Goal: Navigation & Orientation: Find specific page/section

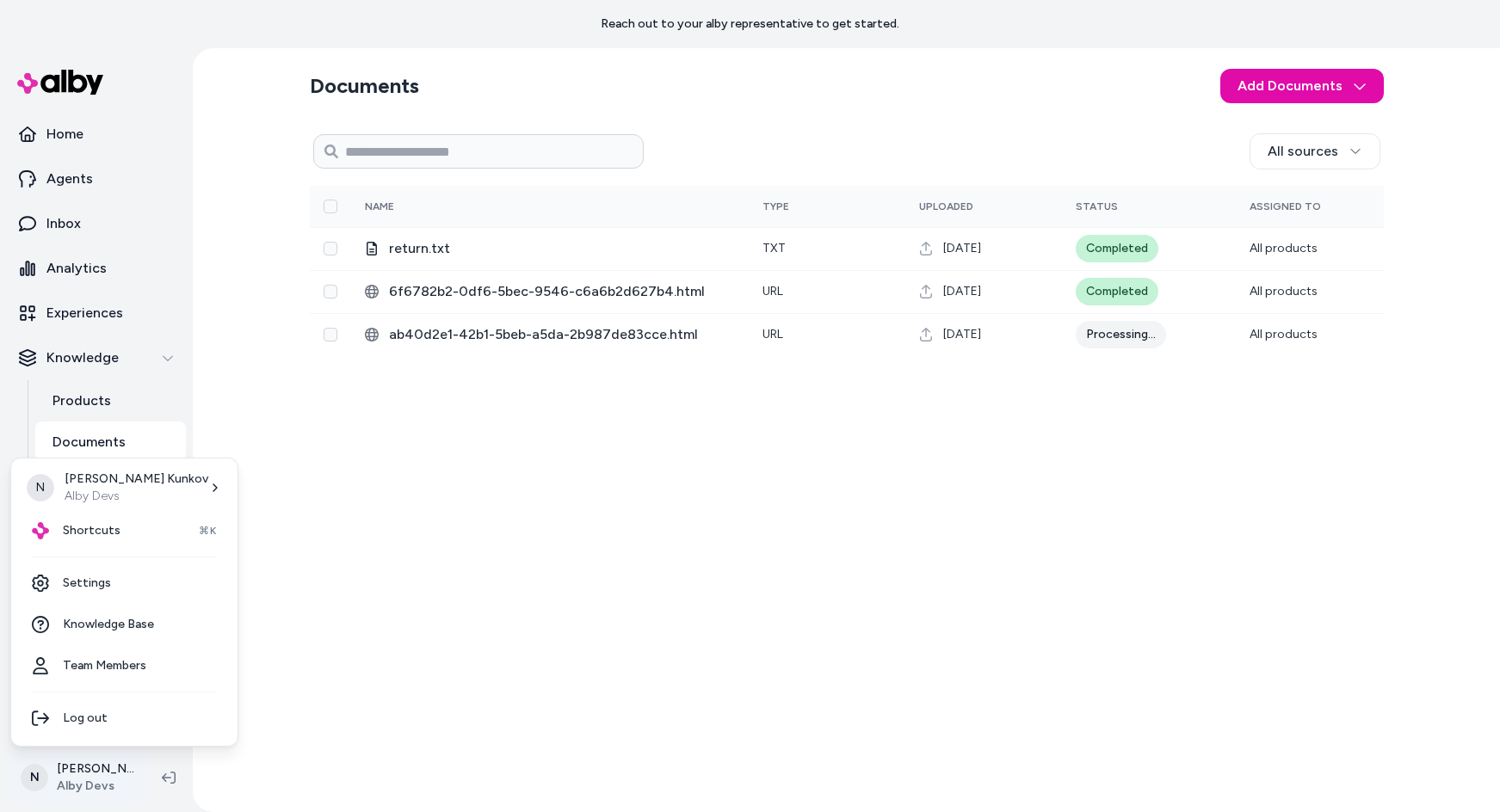
click at [88, 783] on html "Reach out to your alby representative to get started. Home Agents Inbox Analyti…" at bounding box center [750, 406] width 1500 height 812
click at [104, 578] on link "Settings" at bounding box center [124, 582] width 212 height 41
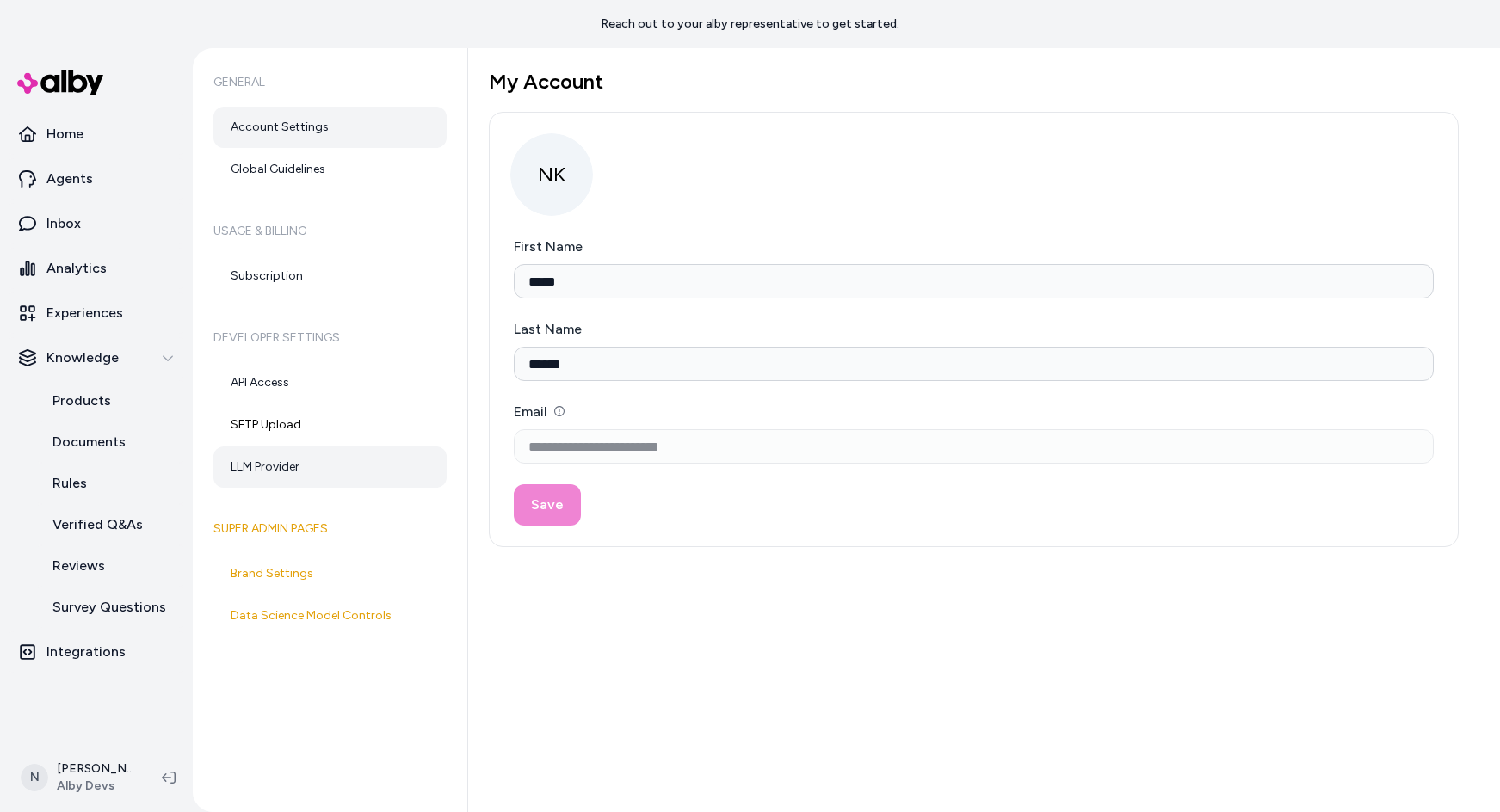
click at [263, 467] on link "LLM Provider" at bounding box center [330, 467] width 233 height 41
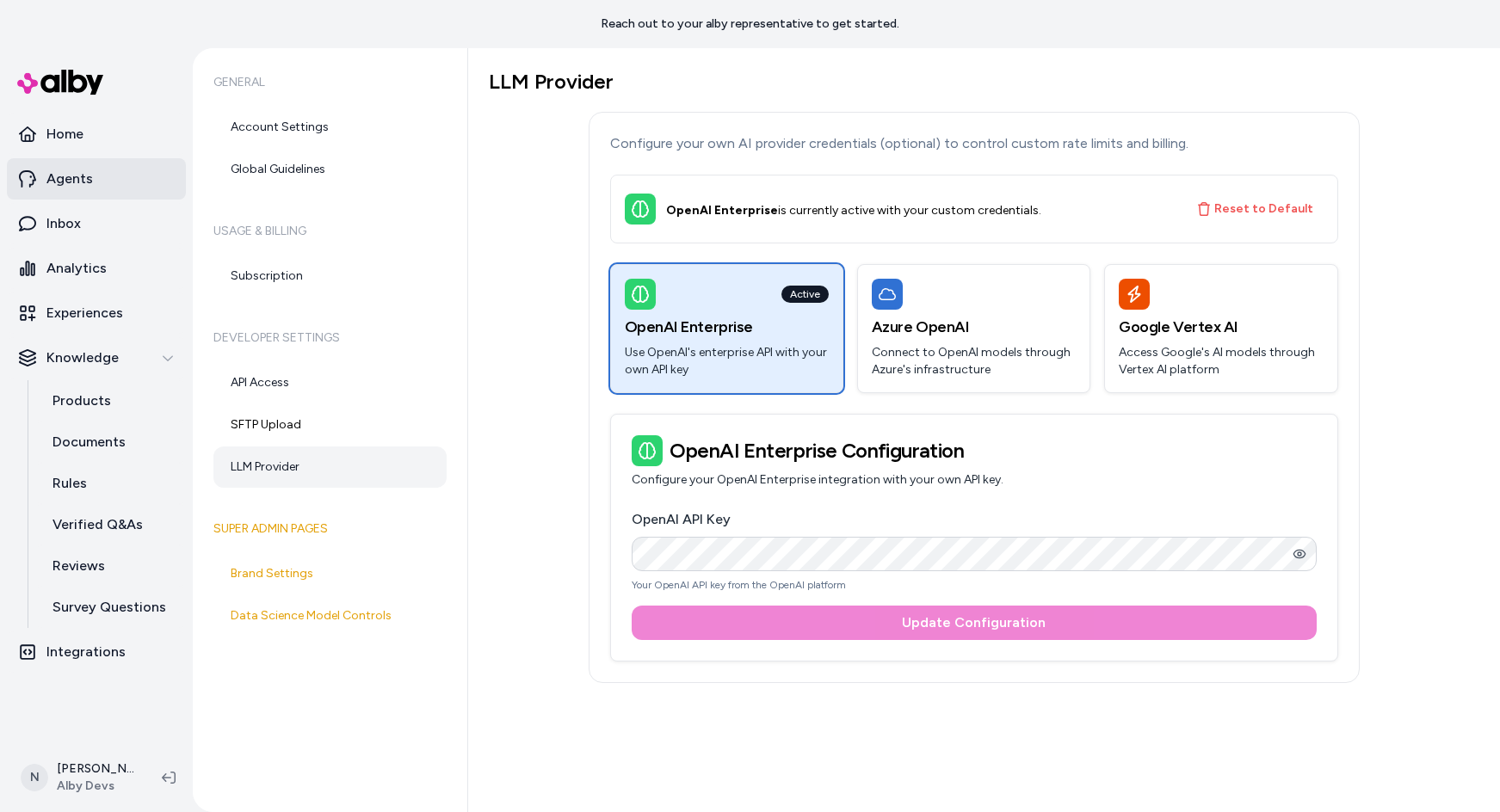
click at [91, 182] on link "Agents" at bounding box center [97, 179] width 179 height 41
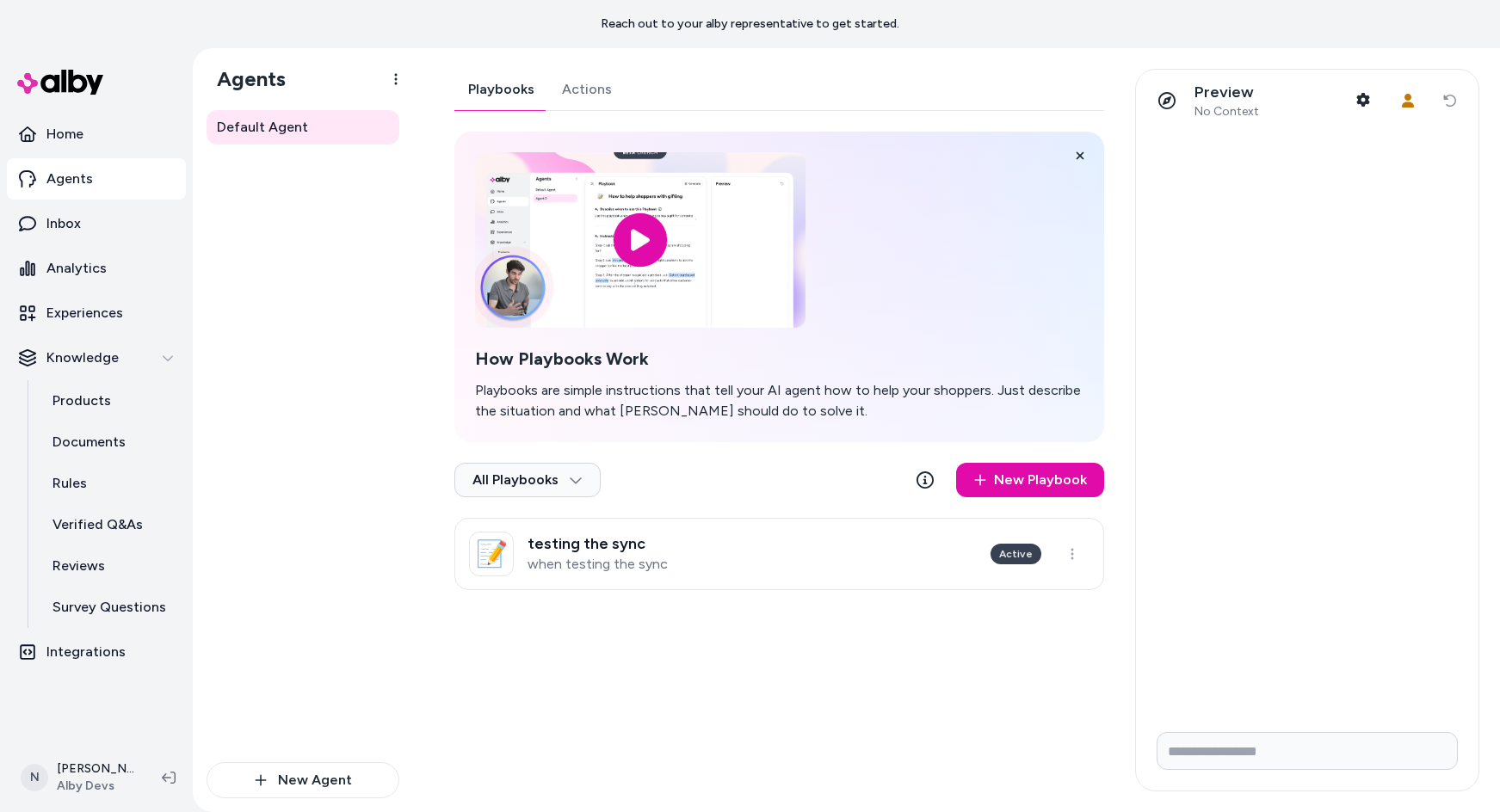
click at [584, 87] on link "Actions" at bounding box center [586, 89] width 78 height 41
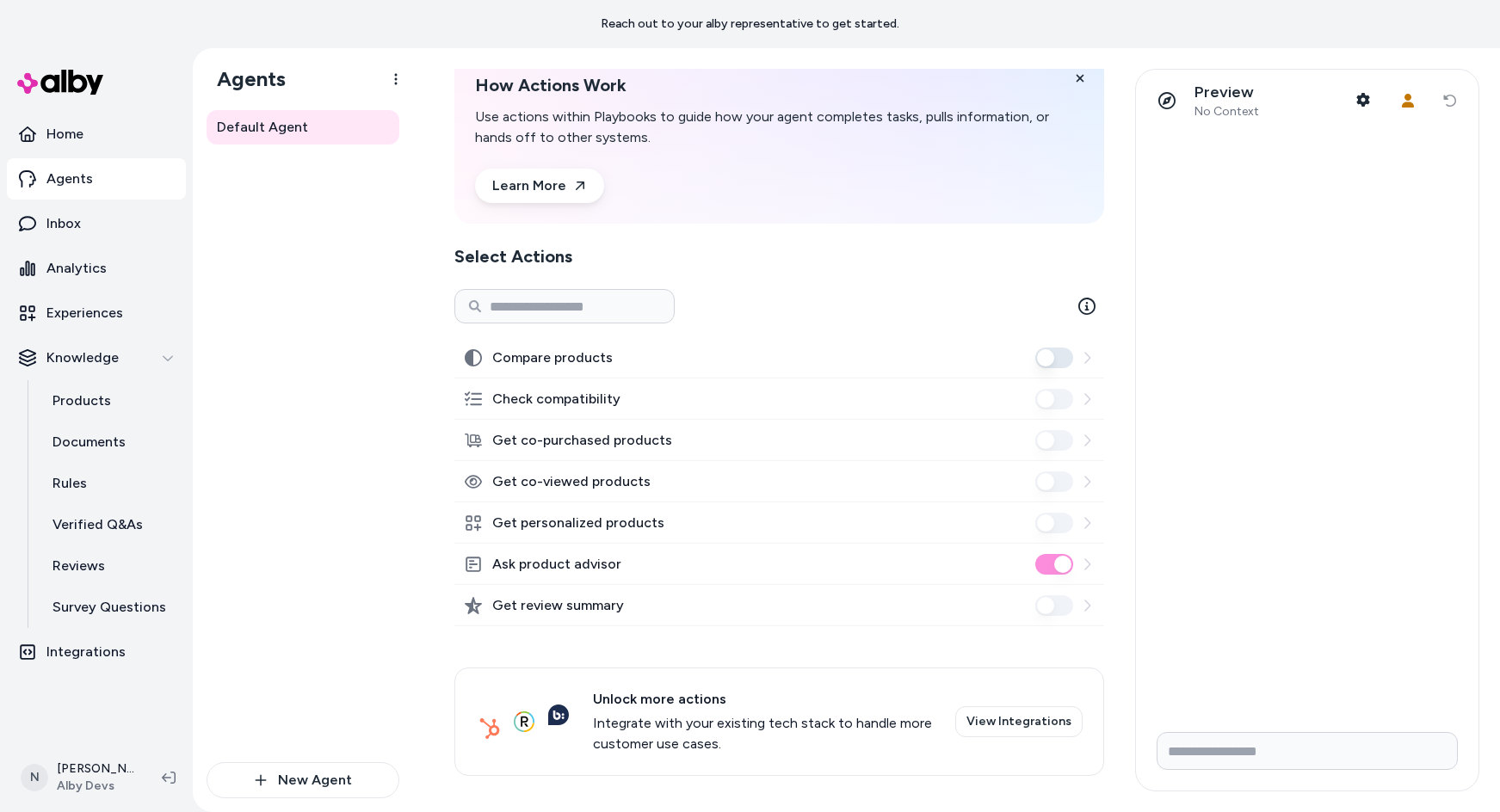
scroll to position [83, 0]
